Goal: Navigation & Orientation: Find specific page/section

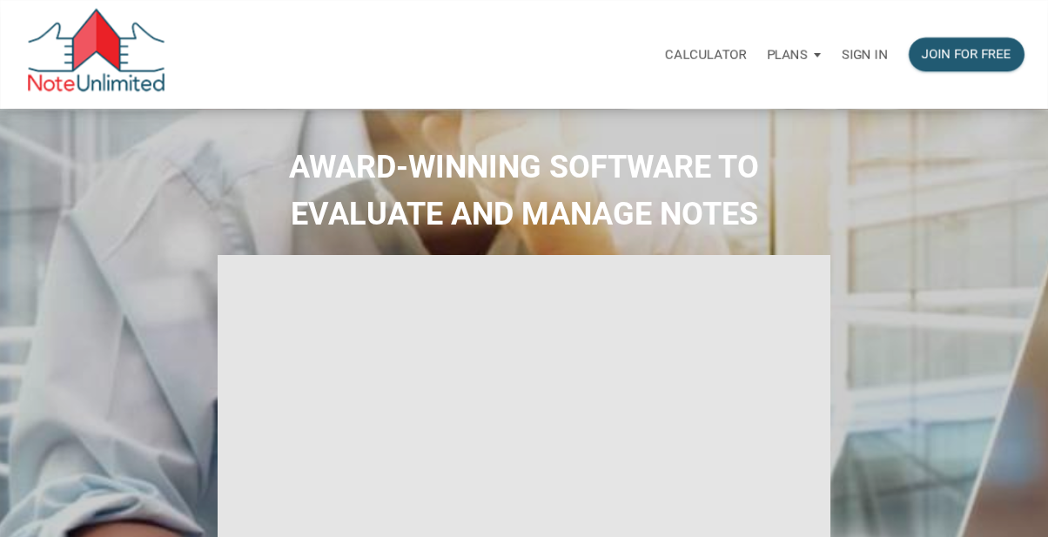
type input "Introduction to new features"
select select
click at [866, 55] on p "Sign in" at bounding box center [865, 55] width 46 height 16
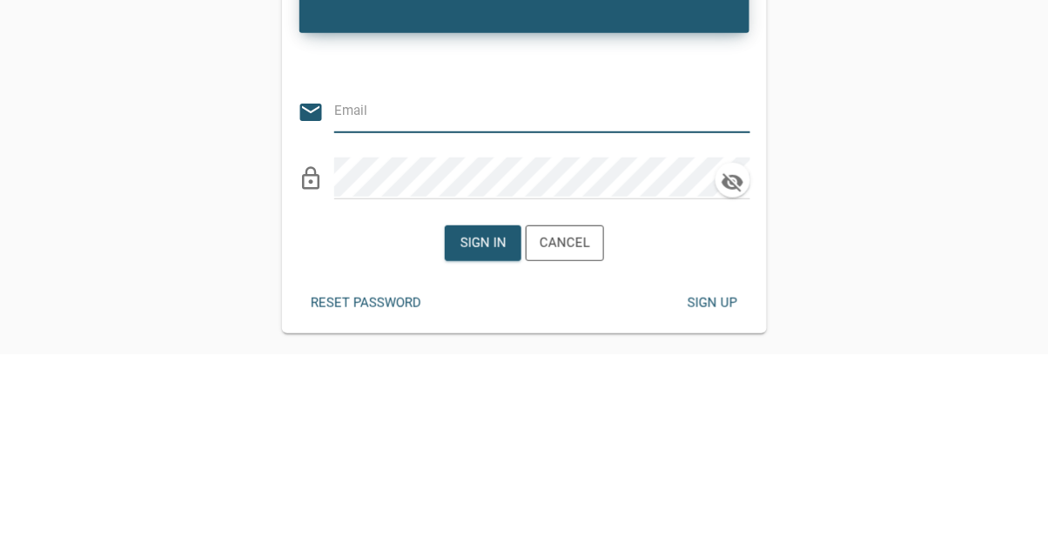
click at [483, 279] on input "email" at bounding box center [529, 293] width 390 height 39
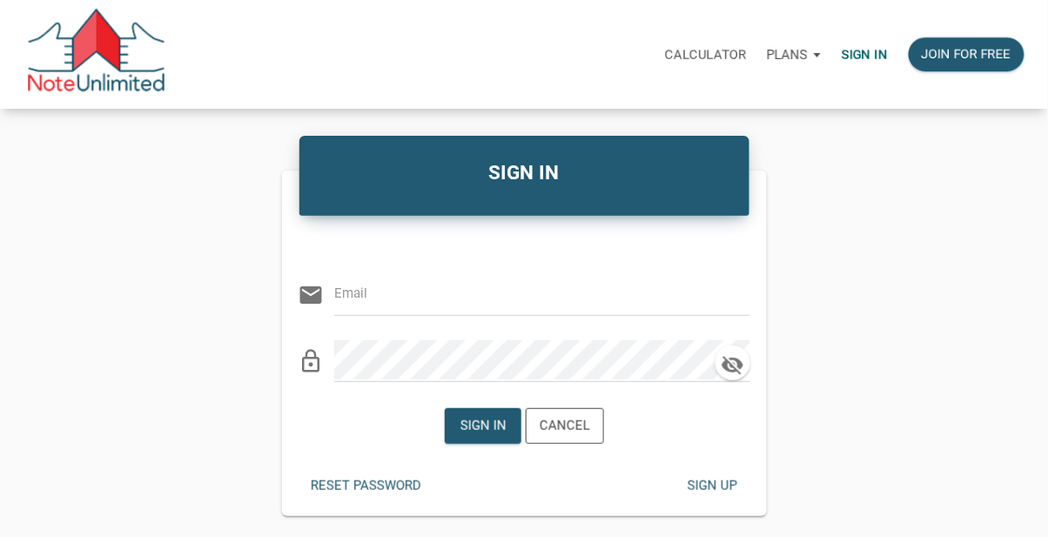
type input "libby@bluefroginvestors.com"
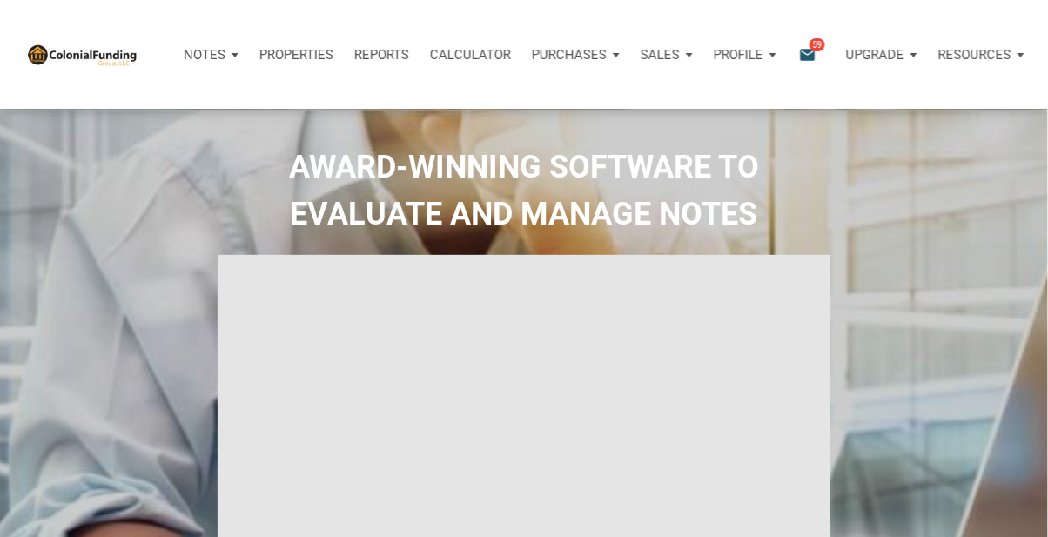
type input "Introduction to new features"
select select
click at [808, 46] on icon "email" at bounding box center [807, 54] width 21 height 20
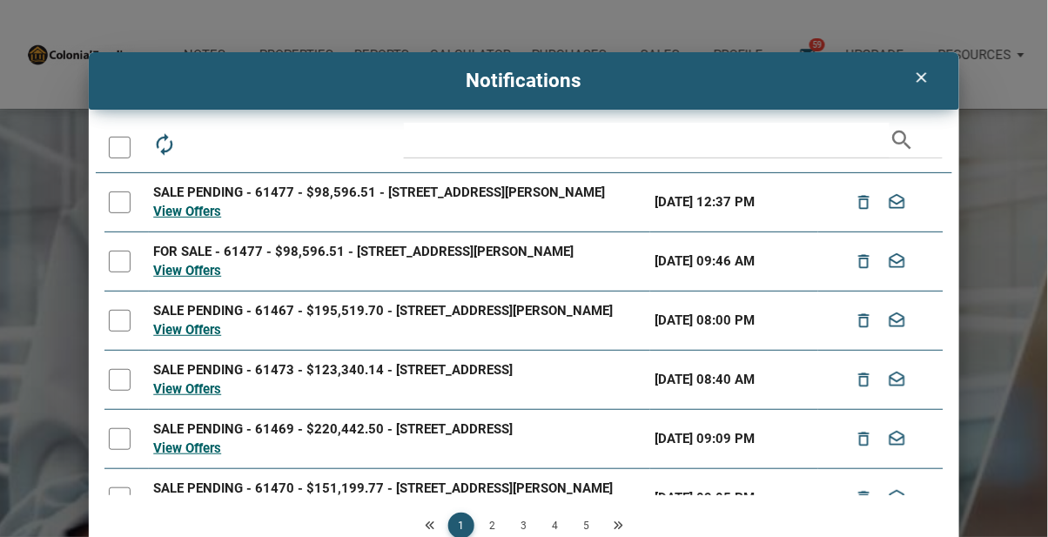
click at [919, 72] on icon "clear" at bounding box center [921, 77] width 21 height 17
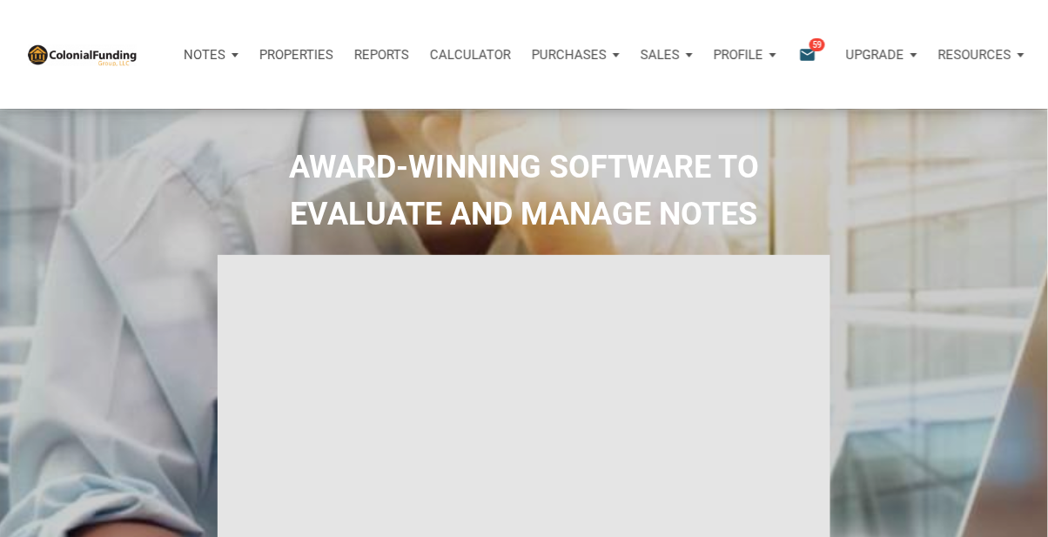
click at [225, 61] on p "Purchases" at bounding box center [205, 55] width 42 height 16
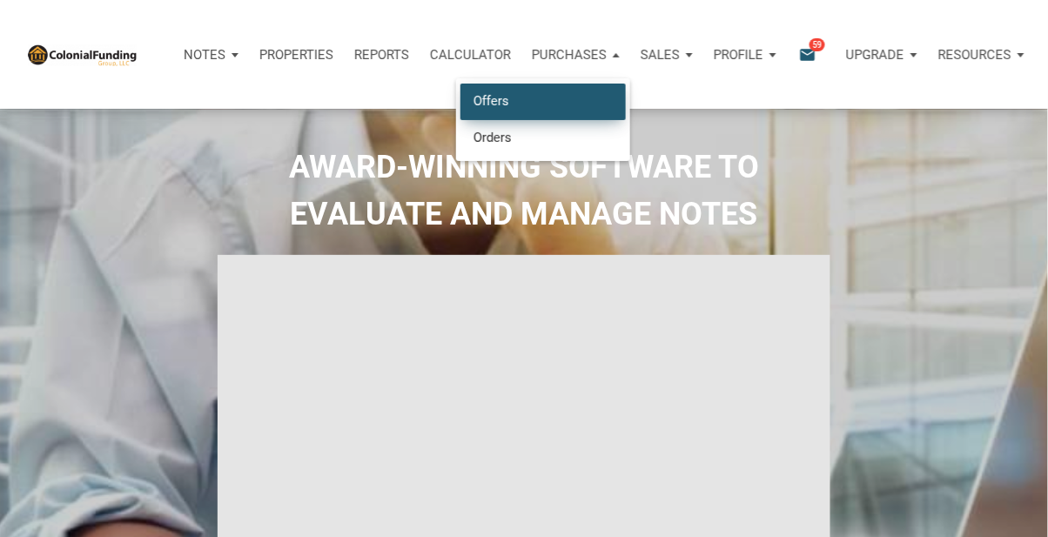
click at [491, 94] on link "Offers" at bounding box center [543, 102] width 165 height 36
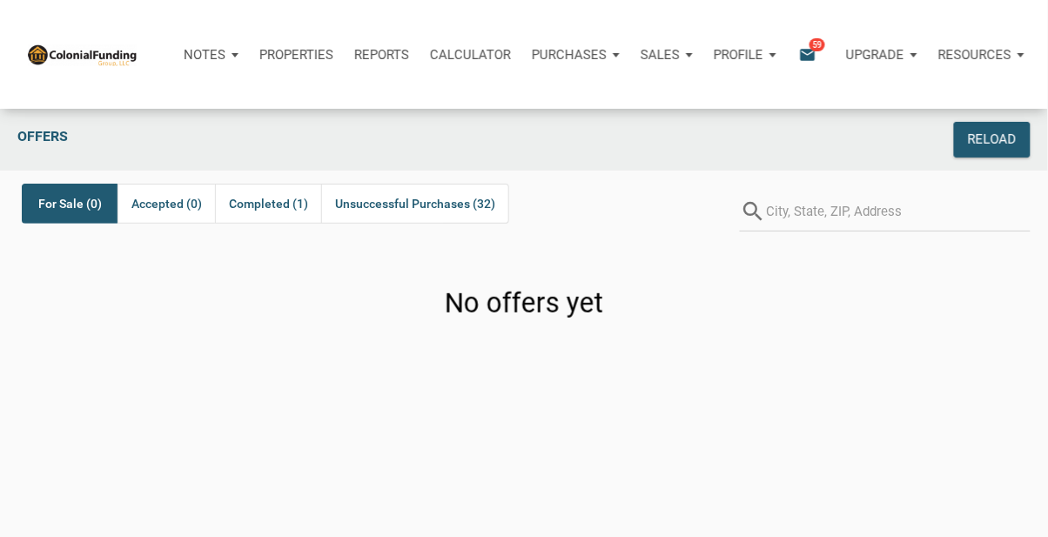
click at [202, 57] on p "Notes" at bounding box center [205, 55] width 42 height 16
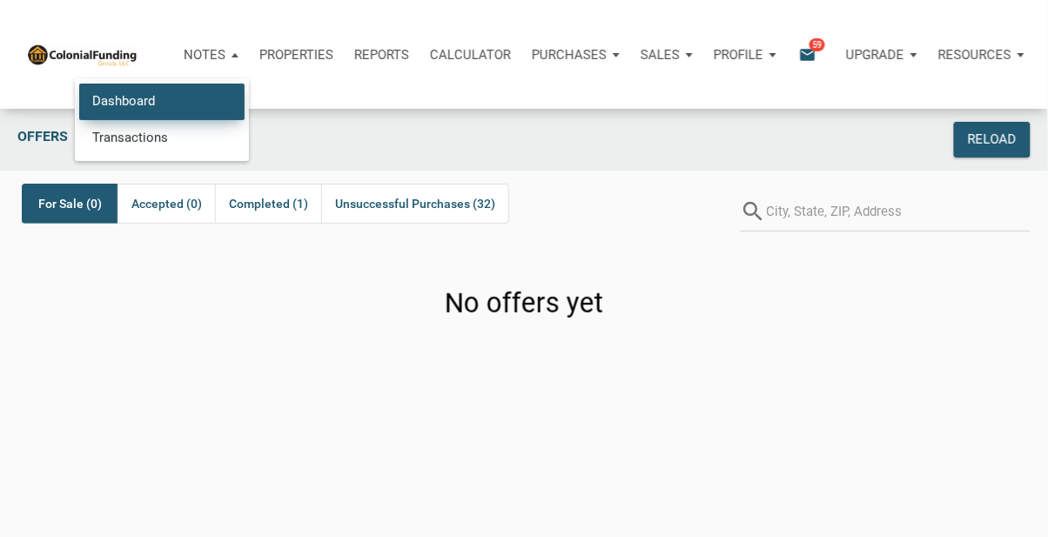
click at [116, 89] on link "Dashboard" at bounding box center [161, 102] width 165 height 36
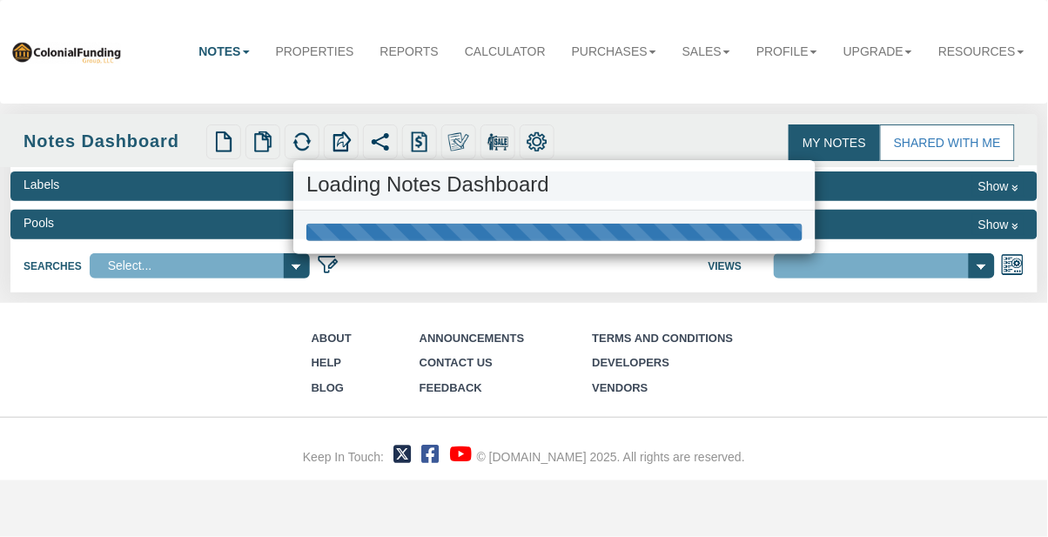
select select "316"
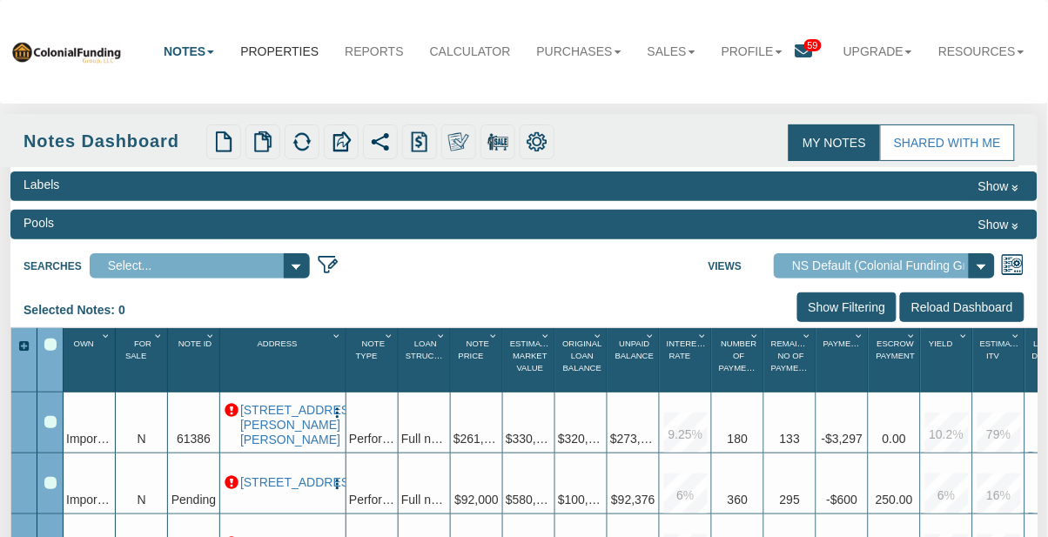
click at [323, 36] on link "Properties" at bounding box center [279, 51] width 104 height 38
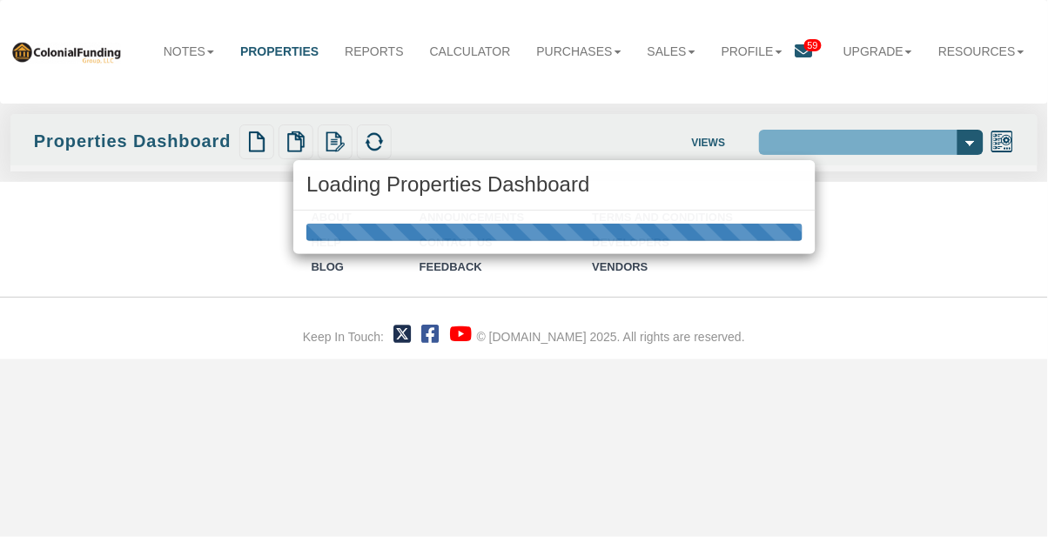
select select "138"
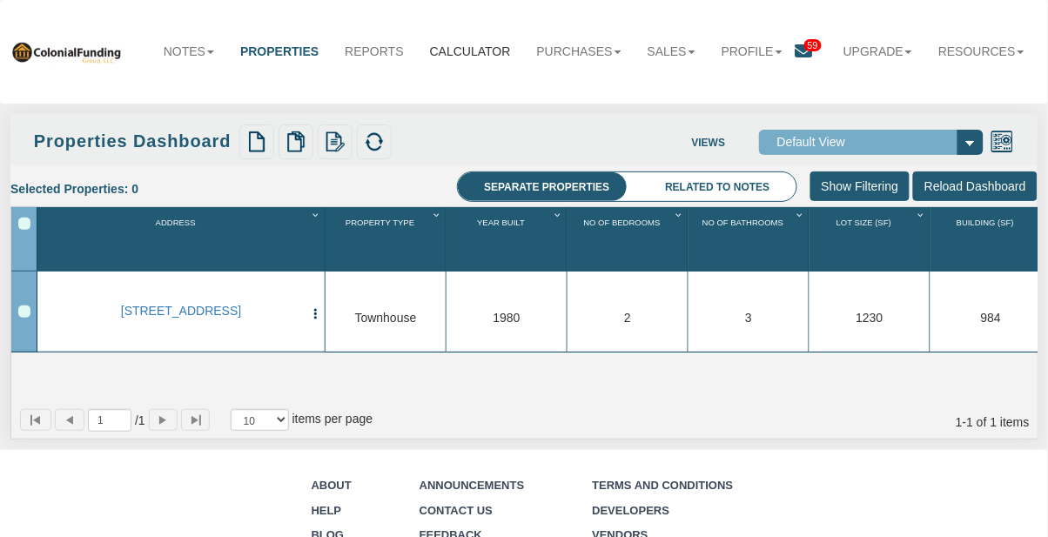
click at [503, 42] on link "Calculator" at bounding box center [470, 51] width 107 height 38
